Goal: Book appointment/travel/reservation

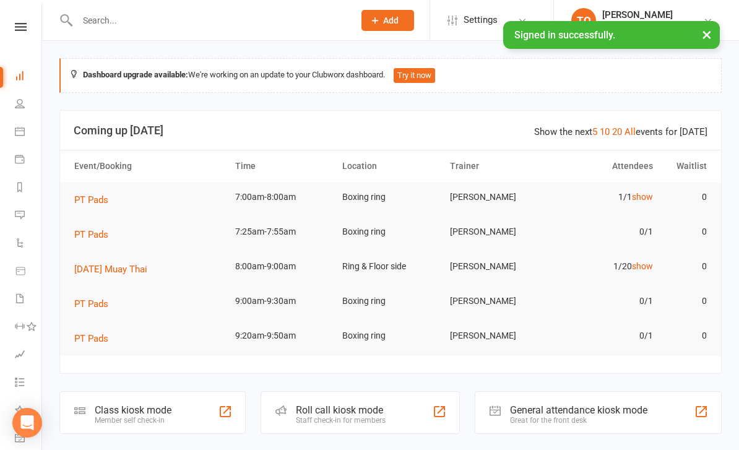
click at [19, 136] on link "Calendar" at bounding box center [29, 133] width 28 height 28
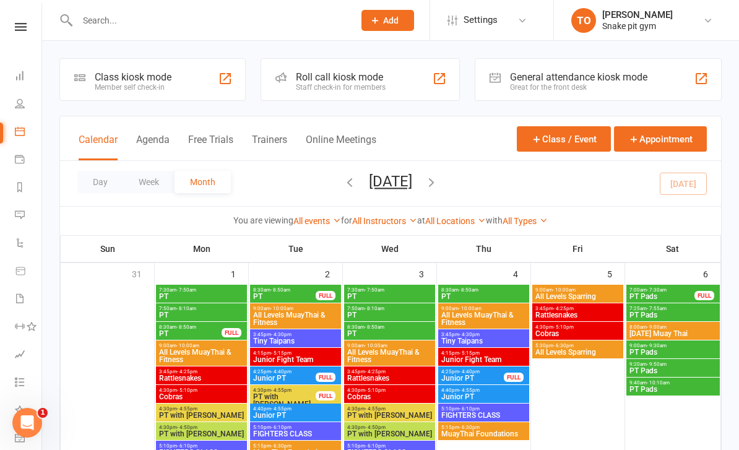
click at [686, 298] on span "PT Pads" at bounding box center [662, 296] width 66 height 7
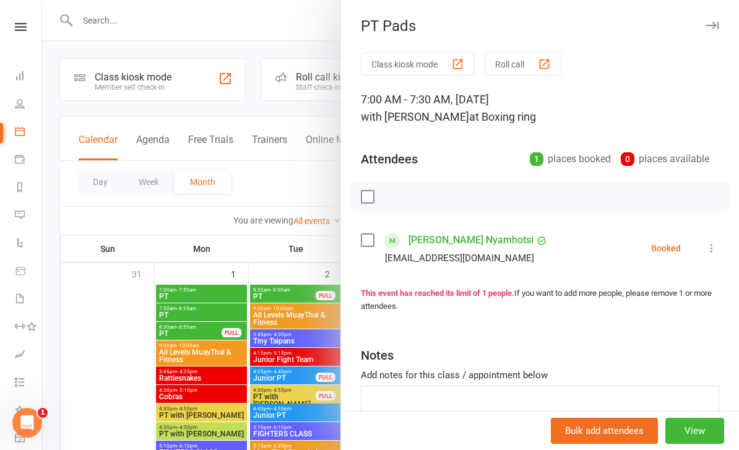
click at [117, 343] on div at bounding box center [390, 225] width 697 height 450
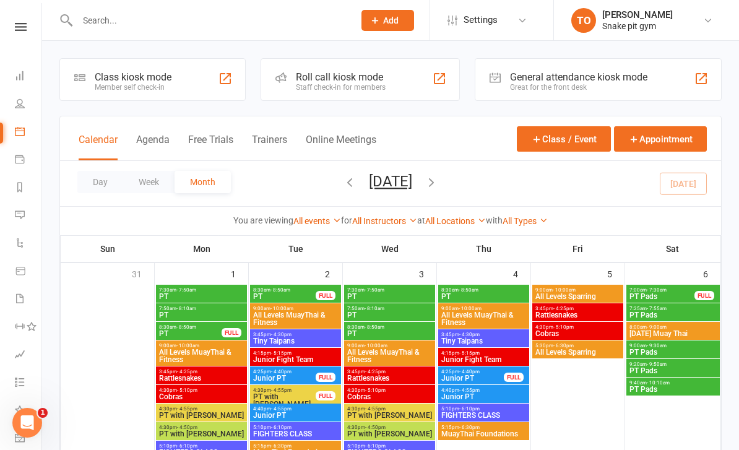
click at [698, 329] on span "8:00am - 9:00am" at bounding box center [673, 327] width 88 height 6
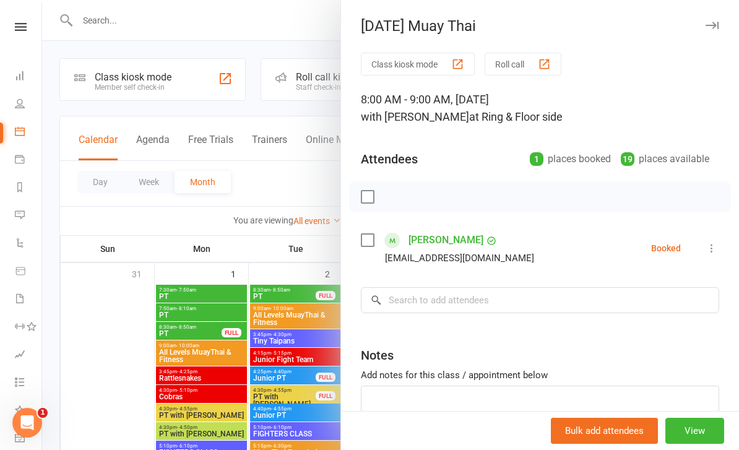
click at [116, 352] on div at bounding box center [390, 225] width 697 height 450
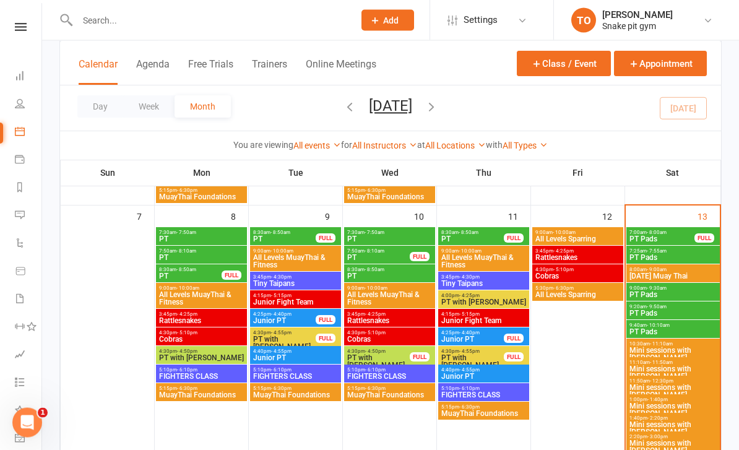
scroll to position [271, 0]
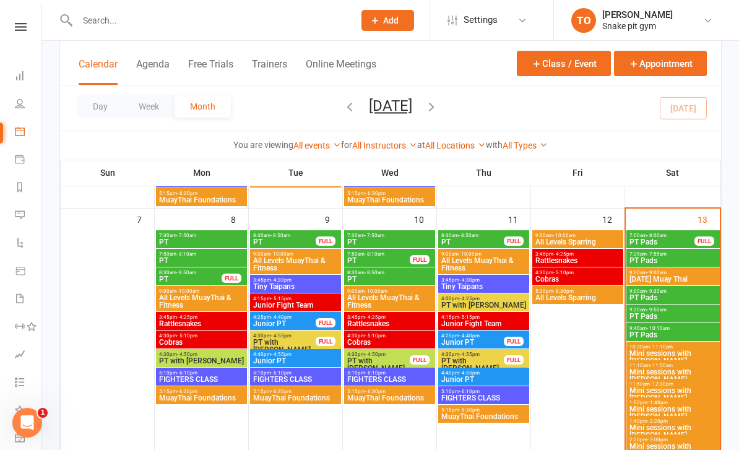
click at [698, 270] on span "8:00am - 9:00am" at bounding box center [673, 273] width 88 height 6
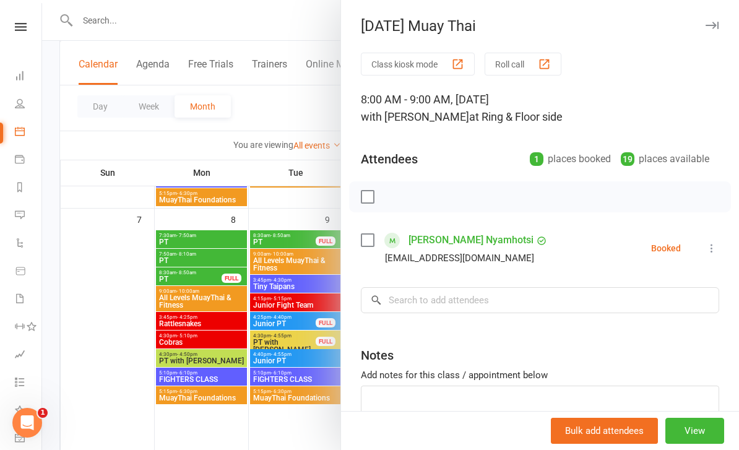
click at [119, 343] on div at bounding box center [390, 225] width 697 height 450
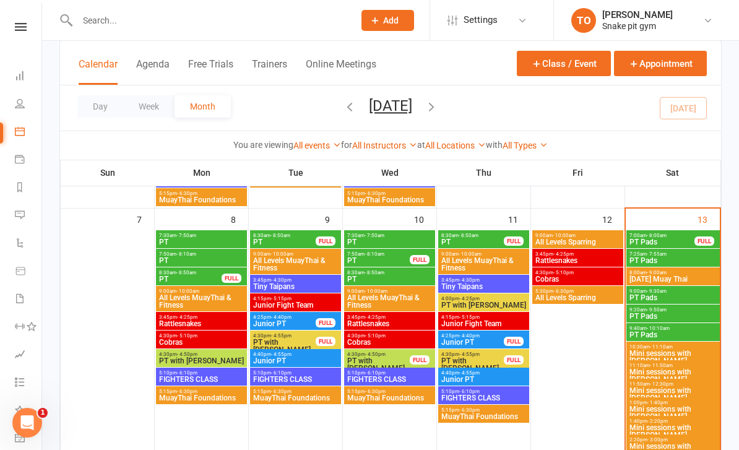
click at [697, 270] on span "8:00am - 9:00am" at bounding box center [673, 273] width 88 height 6
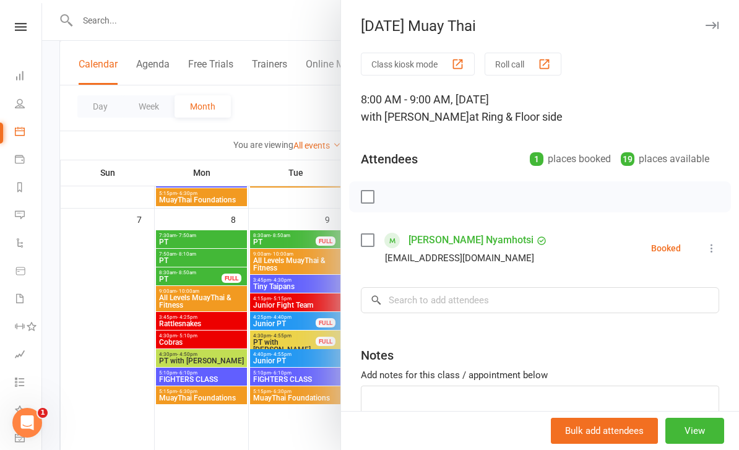
click at [113, 380] on div at bounding box center [390, 225] width 697 height 450
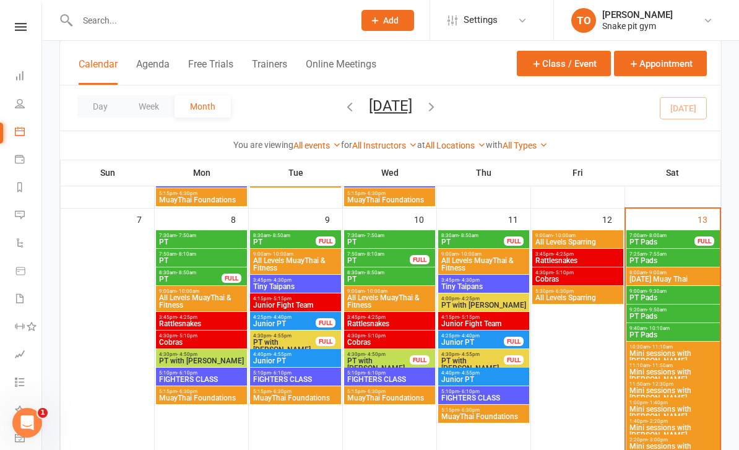
click at [683, 234] on span "7:00am - 8:00am" at bounding box center [662, 236] width 66 height 6
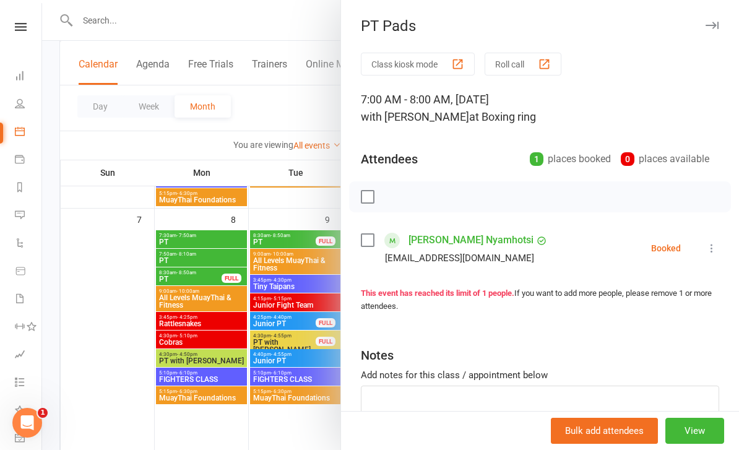
click at [120, 379] on div at bounding box center [390, 225] width 697 height 450
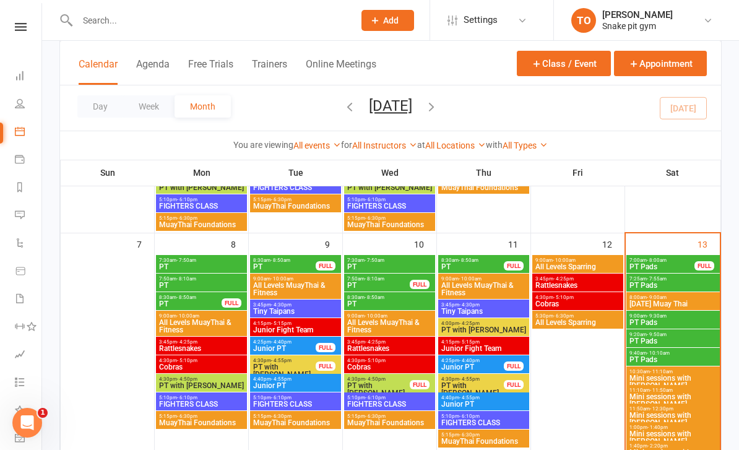
scroll to position [246, 0]
click at [689, 301] on span "[DATE] Muay Thai" at bounding box center [673, 304] width 88 height 7
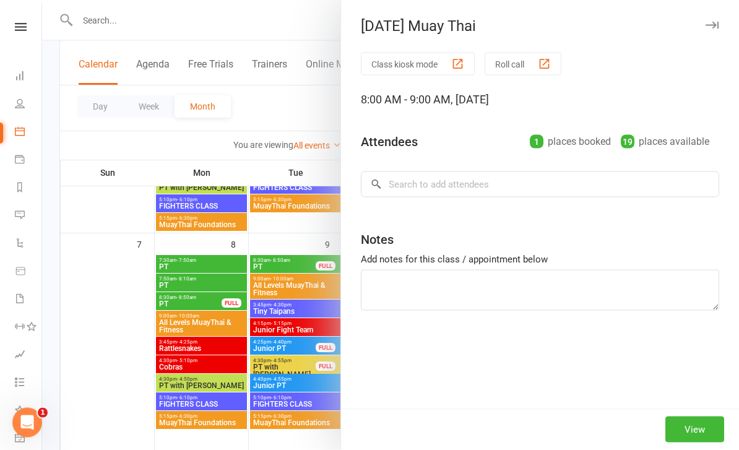
scroll to position [246, 0]
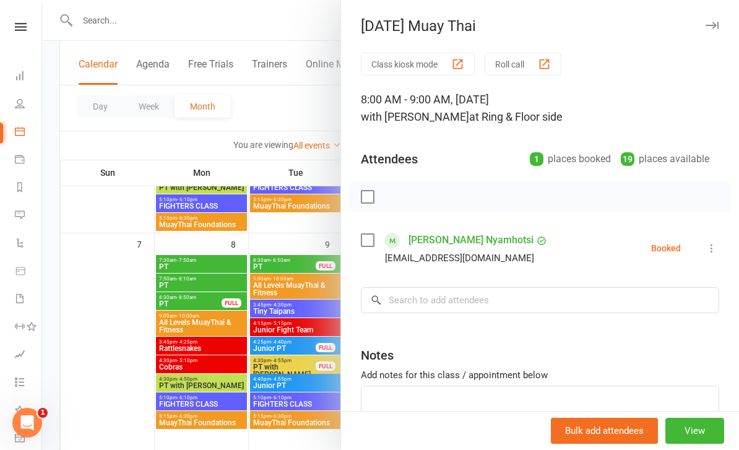
click at [102, 339] on div at bounding box center [390, 225] width 697 height 450
